Goal: Task Accomplishment & Management: Manage account settings

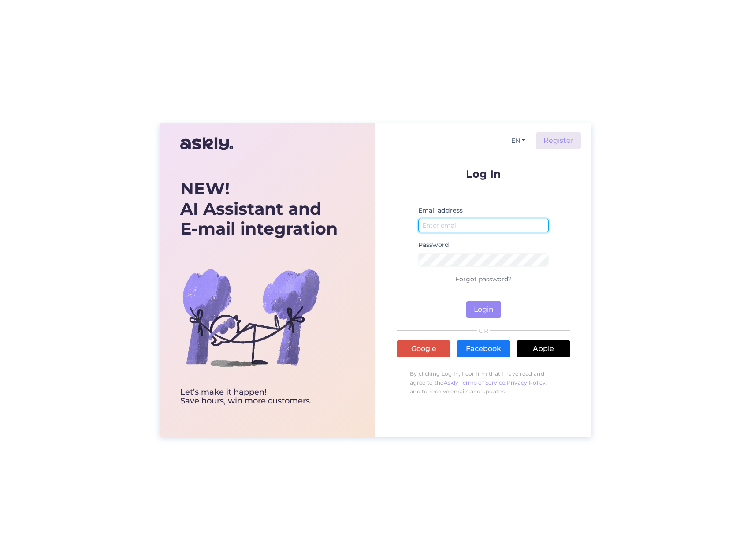
click at [464, 224] on input "email" at bounding box center [483, 226] width 130 height 14
click at [477, 198] on form "Log In Email address Password Forgot password? Login" at bounding box center [484, 242] width 174 height 149
click at [460, 229] on input "email" at bounding box center [483, 226] width 130 height 14
paste input "[EMAIL_ADDRESS][DOMAIN_NAME]"
type input "[EMAIL_ADDRESS][DOMAIN_NAME]"
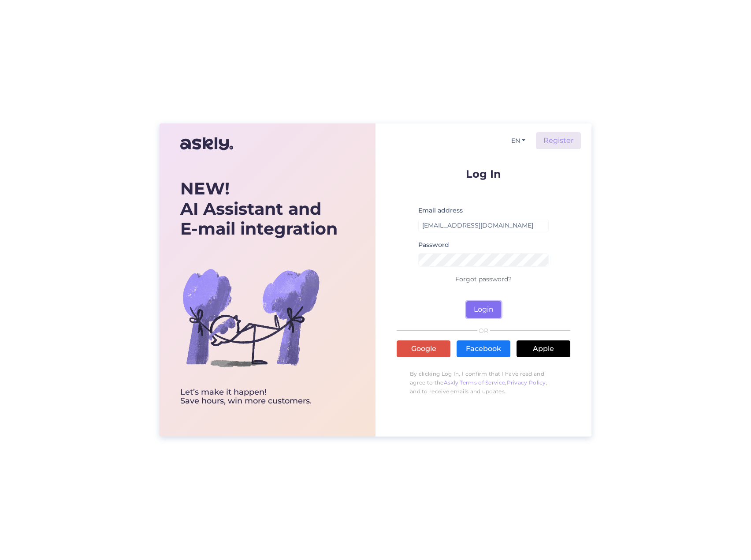
click at [477, 310] on button "Login" at bounding box center [483, 309] width 35 height 17
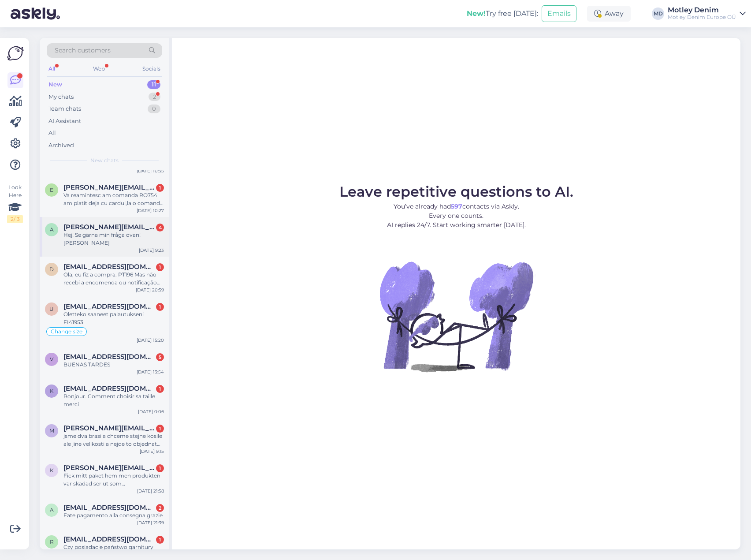
scroll to position [44, 0]
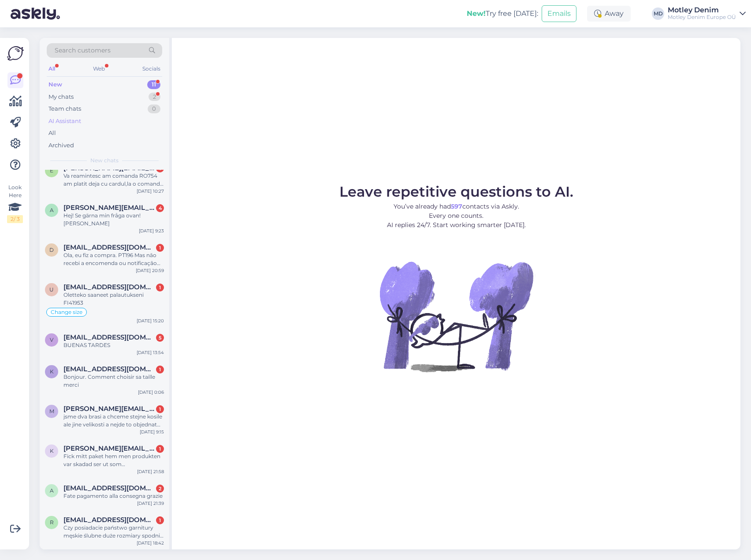
click at [71, 121] on div "AI Assistant" at bounding box center [64, 121] width 33 height 9
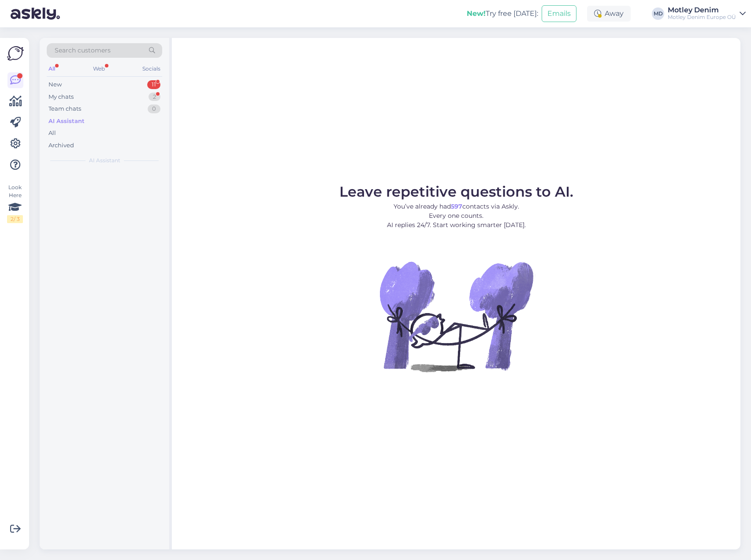
scroll to position [0, 0]
click at [71, 81] on div "New 11" at bounding box center [104, 84] width 115 height 12
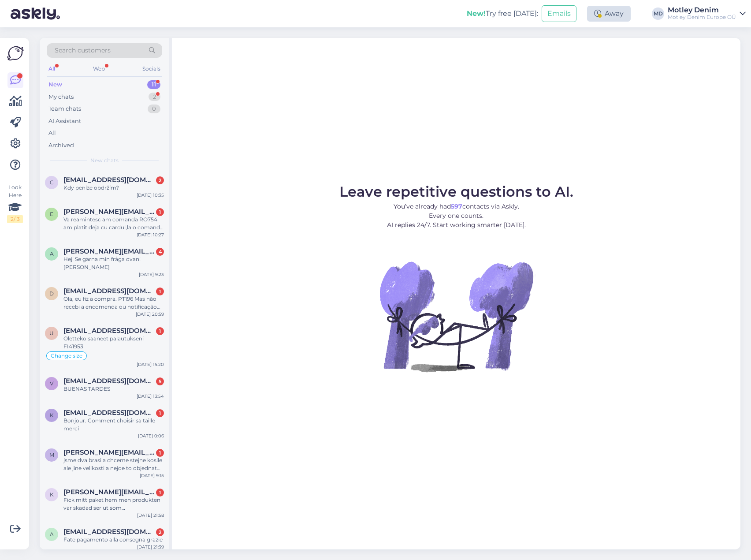
click at [616, 14] on div "Away" at bounding box center [609, 14] width 44 height 16
click at [644, 30] on div "Search customers All Web Socials New 11 My chats 2 Team chats 0 AI Assistant Al…" at bounding box center [392, 293] width 717 height 532
click at [604, 14] on div "Away" at bounding box center [609, 14] width 44 height 16
